Goal: Use online tool/utility: Utilize a website feature to perform a specific function

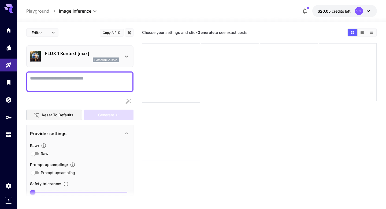
click at [89, 47] on div "FLUX.1 Kontext [max] fluxkontextmax" at bounding box center [79, 56] width 107 height 22
click at [123, 46] on div "FLUX.1 Kontext [max] fluxkontextmax" at bounding box center [79, 56] width 107 height 22
click at [116, 50] on p "FLUX.1 Kontext [max]" at bounding box center [82, 53] width 74 height 6
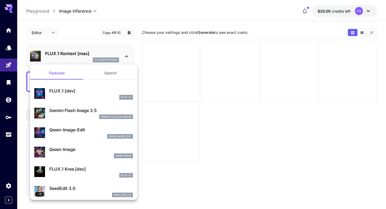
click at [80, 36] on div at bounding box center [193, 104] width 386 height 209
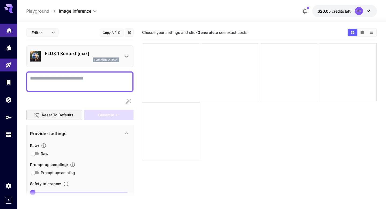
click at [5, 30] on link at bounding box center [8, 30] width 17 height 13
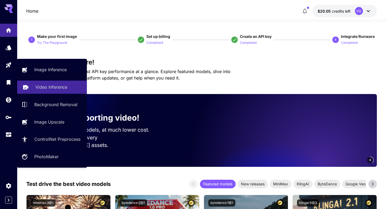
click at [42, 89] on p "Video Inference" at bounding box center [51, 87] width 32 height 6
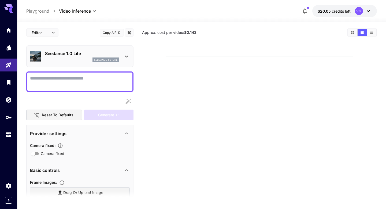
click at [87, 59] on div "seedance_1_0_lite" at bounding box center [82, 59] width 74 height 5
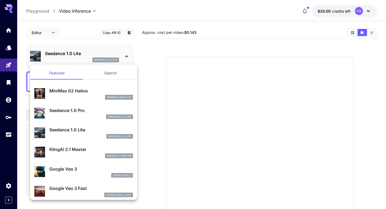
click at [60, 35] on div at bounding box center [193, 104] width 386 height 209
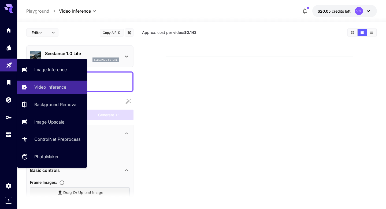
click at [8, 67] on icon "Playground" at bounding box center [9, 63] width 6 height 6
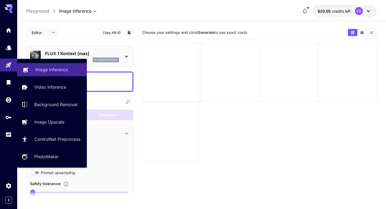
click at [44, 69] on p "Image Inference" at bounding box center [51, 69] width 32 height 6
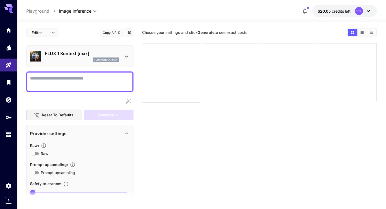
click at [74, 51] on p "FLUX.1 Kontext [max]" at bounding box center [82, 53] width 74 height 6
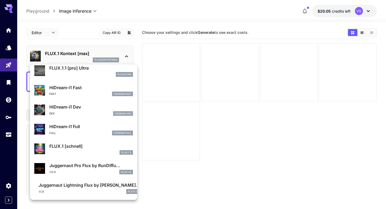
scroll to position [414, 0]
click at [7, 64] on div at bounding box center [193, 104] width 386 height 209
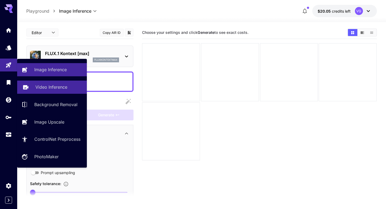
click at [39, 86] on p "Video Inference" at bounding box center [51, 87] width 32 height 6
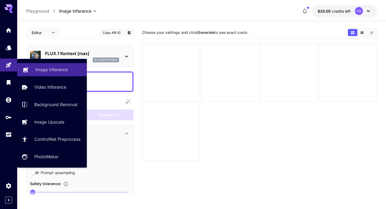
type input "**********"
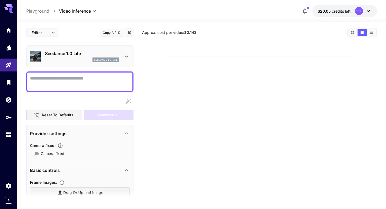
click at [75, 51] on p "Seedance 1.0 Lite" at bounding box center [82, 53] width 74 height 6
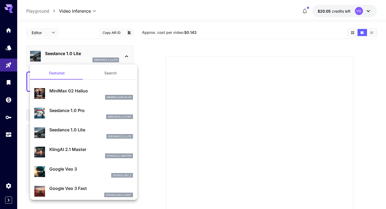
click at [105, 73] on button "Search" at bounding box center [111, 73] width 54 height 13
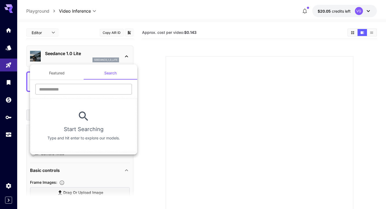
click at [66, 89] on input "text" at bounding box center [83, 89] width 97 height 11
type input "***"
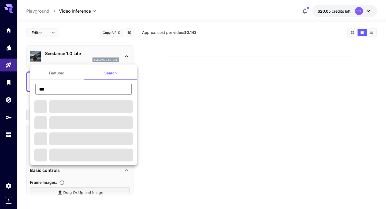
click at [72, 90] on input "***" at bounding box center [83, 89] width 97 height 11
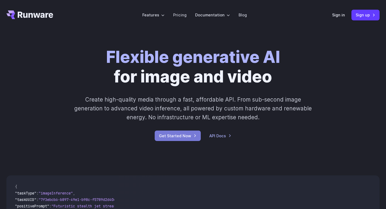
click at [171, 134] on link "Get Started Now" at bounding box center [178, 135] width 46 height 10
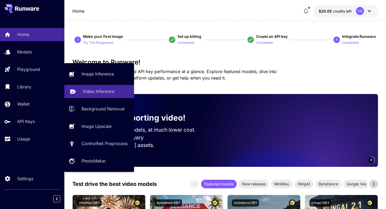
click at [95, 91] on p "Video Inference" at bounding box center [99, 91] width 32 height 6
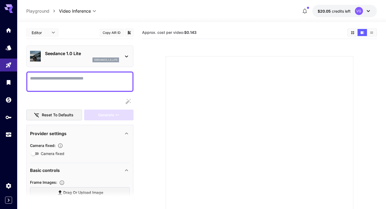
click at [121, 54] on div "Seedance 1.0 Lite seedance_1_0_lite" at bounding box center [80, 56] width 100 height 16
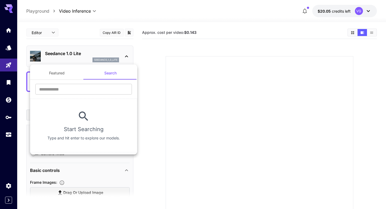
click at [62, 72] on button "Featured" at bounding box center [57, 73] width 54 height 13
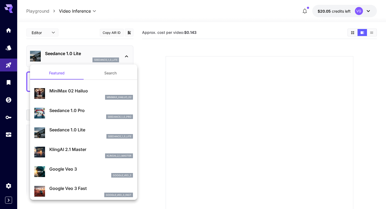
click at [87, 33] on div at bounding box center [193, 104] width 386 height 209
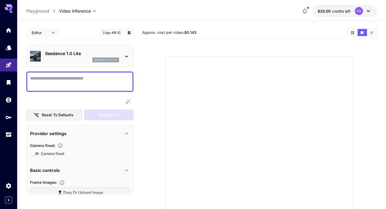
click at [53, 34] on body "**********" at bounding box center [193, 130] width 386 height 260
click at [71, 38] on div at bounding box center [193, 104] width 386 height 209
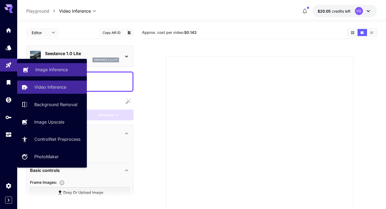
click at [39, 67] on p "Image Inference" at bounding box center [51, 69] width 32 height 6
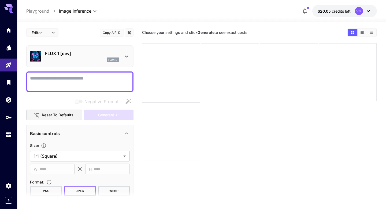
click at [76, 51] on p "FLUX.1 [dev]" at bounding box center [82, 53] width 74 height 6
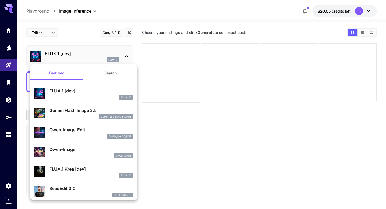
scroll to position [18, 0]
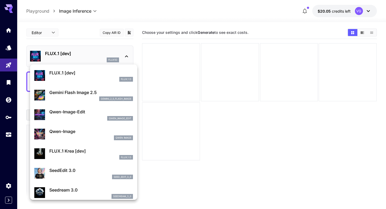
click at [81, 99] on div "gemini_2_5_flash_image" at bounding box center [91, 98] width 84 height 5
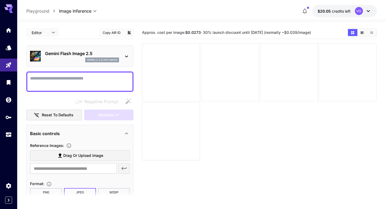
click at [112, 34] on button "Copy AIR ID" at bounding box center [112, 33] width 24 height 8
click at [104, 56] on p "Gemini Flash Image 2.5" at bounding box center [82, 53] width 74 height 6
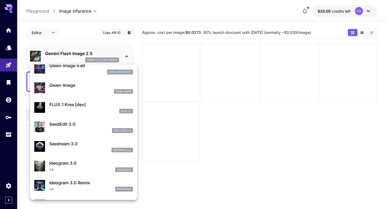
scroll to position [76, 0]
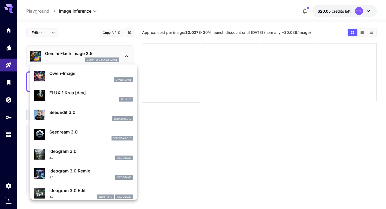
click at [78, 38] on div at bounding box center [193, 104] width 386 height 209
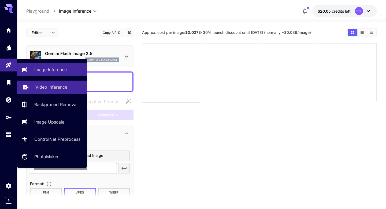
click at [48, 86] on p "Video Inference" at bounding box center [51, 87] width 32 height 6
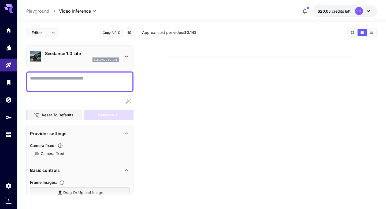
click at [147, 81] on section at bounding box center [260, 143] width 232 height 201
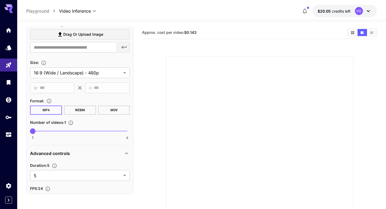
scroll to position [164, 0]
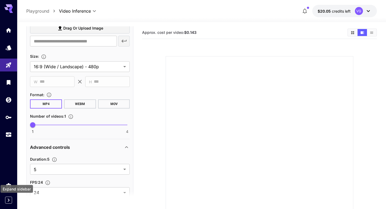
click at [7, 201] on icon "Expand sidebar" at bounding box center [8, 200] width 6 height 6
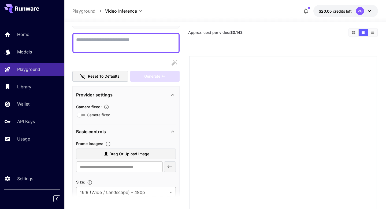
scroll to position [0, 0]
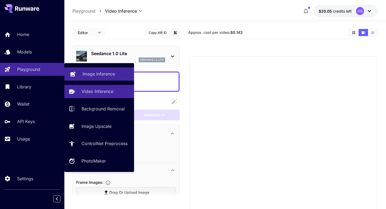
click at [100, 76] on p "Image Inference" at bounding box center [99, 74] width 32 height 6
type input "**********"
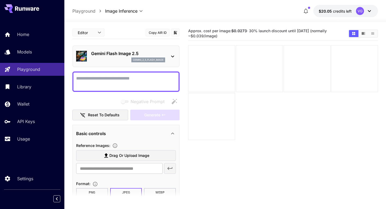
click at [110, 55] on p "Gemini Flash Image 2.5" at bounding box center [128, 53] width 74 height 6
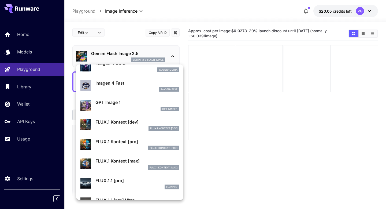
scroll to position [285, 0]
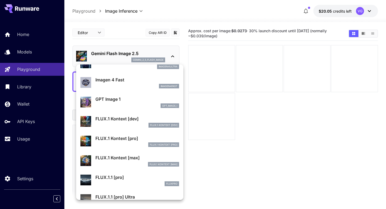
click at [129, 161] on div "FLUX.1 Kontext [max] FLUX.1 Kontext [max]" at bounding box center [138, 160] width 84 height 12
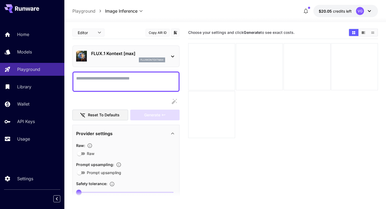
click at [114, 104] on div at bounding box center [125, 101] width 107 height 11
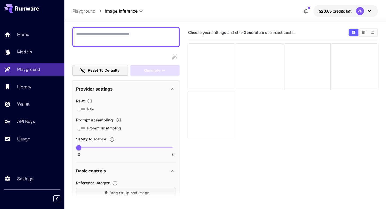
click at [104, 137] on span "Safety tolerance :" at bounding box center [91, 139] width 31 height 5
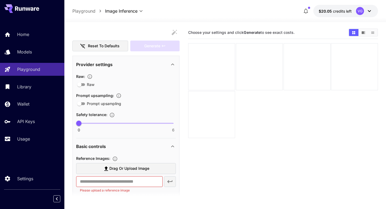
scroll to position [71, 0]
